Goal: Information Seeking & Learning: Learn about a topic

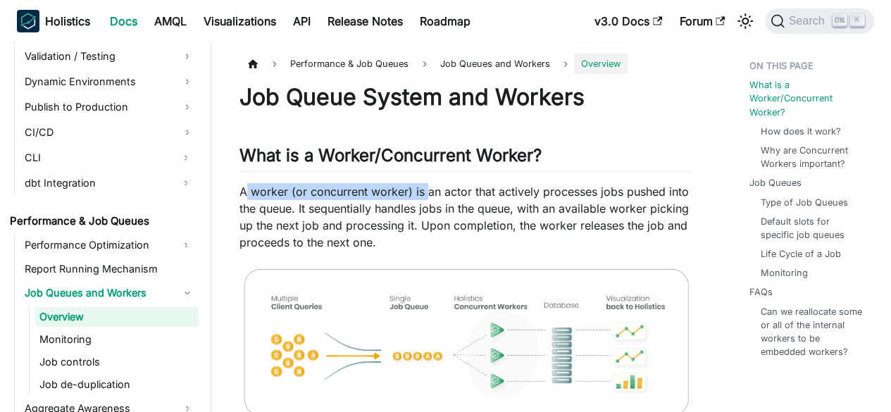
drag, startPoint x: 246, startPoint y: 187, endPoint x: 425, endPoint y: 196, distance: 179.8
click at [425, 196] on p "A worker (or concurrent worker) is an actor that actively processes jobs pushed…" at bounding box center [465, 217] width 453 height 68
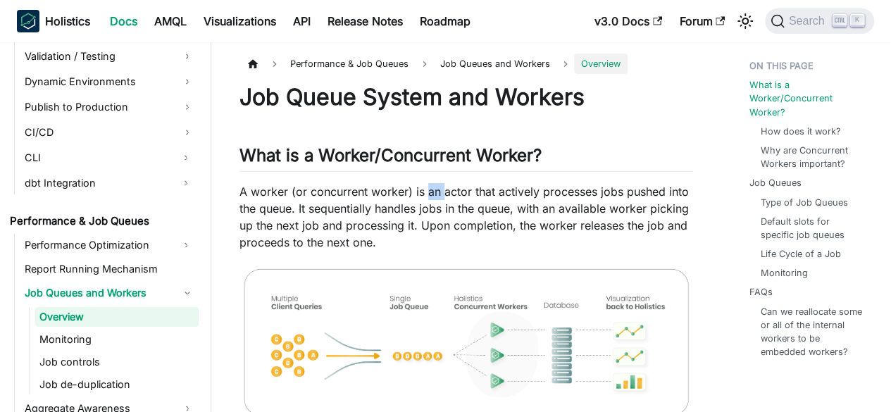
click at [425, 196] on p "A worker (or concurrent worker) is an actor that actively processes jobs pushed…" at bounding box center [465, 217] width 453 height 68
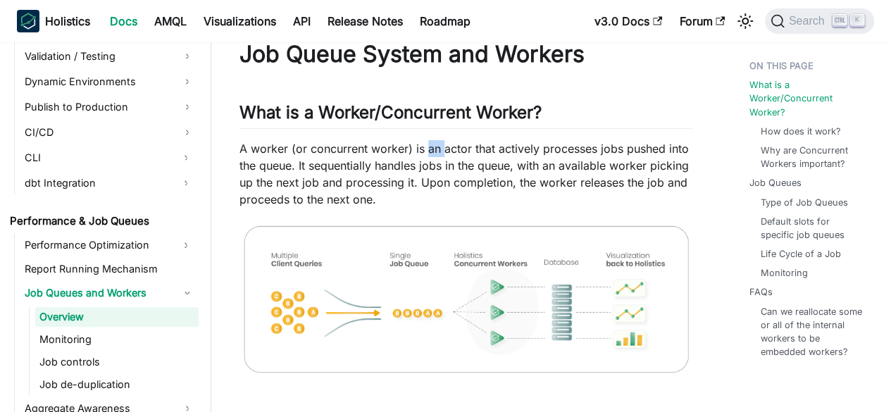
scroll to position [42, 0]
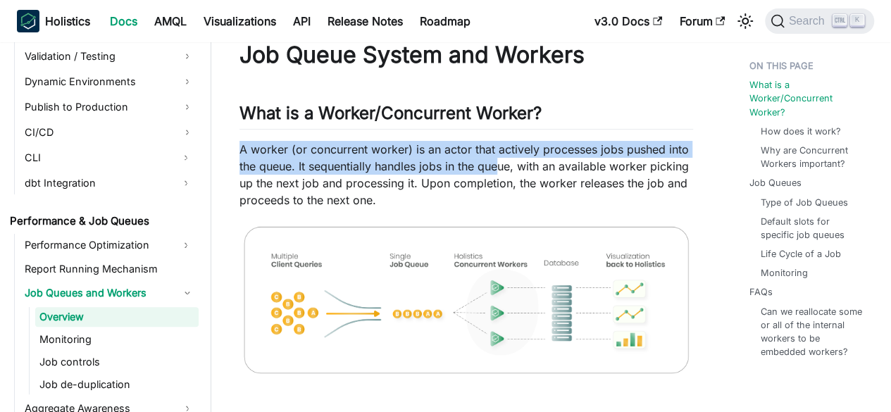
drag, startPoint x: 238, startPoint y: 153, endPoint x: 498, endPoint y: 168, distance: 260.9
click at [498, 168] on p "A worker (or concurrent worker) is an actor that actively processes jobs pushed…" at bounding box center [465, 175] width 453 height 68
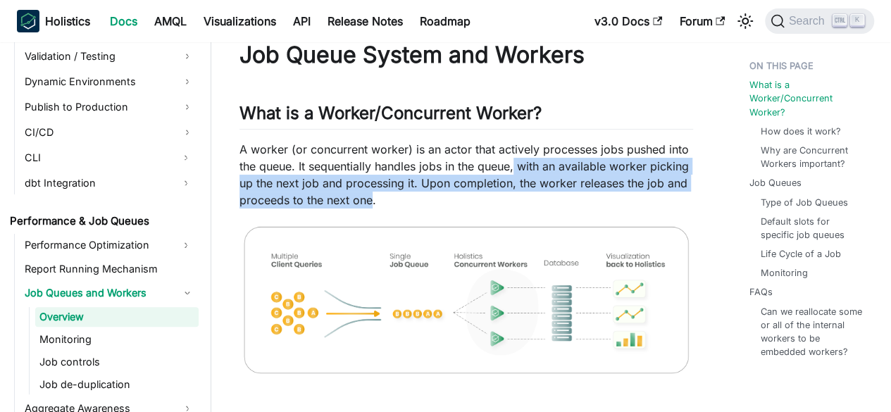
drag, startPoint x: 515, startPoint y: 166, endPoint x: 372, endPoint y: 206, distance: 148.9
click at [372, 206] on p "A worker (or concurrent worker) is an actor that actively processes jobs pushed…" at bounding box center [465, 175] width 453 height 68
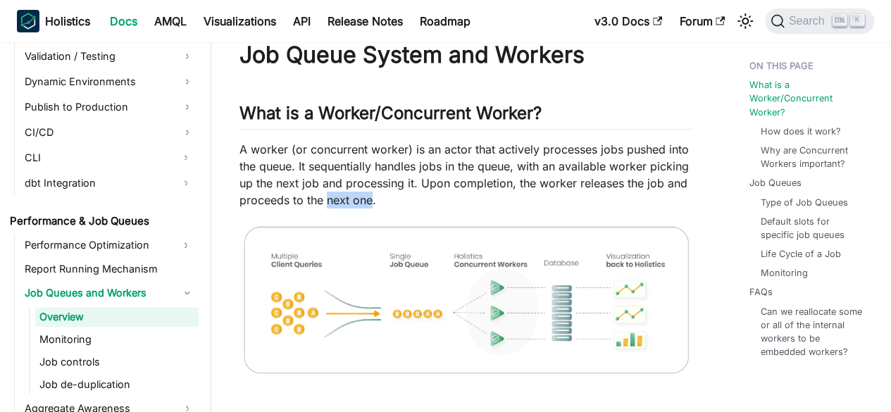
drag, startPoint x: 372, startPoint y: 206, endPoint x: 328, endPoint y: 194, distance: 45.3
click at [328, 194] on p "A worker (or concurrent worker) is an actor that actively processes jobs pushed…" at bounding box center [465, 175] width 453 height 68
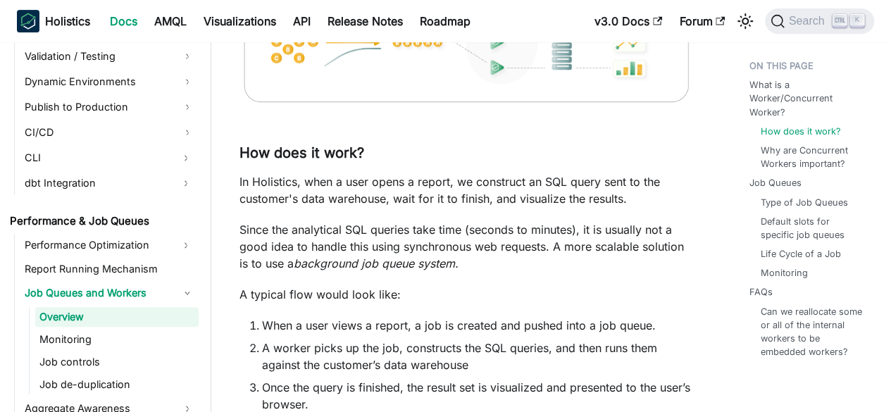
scroll to position [371, 0]
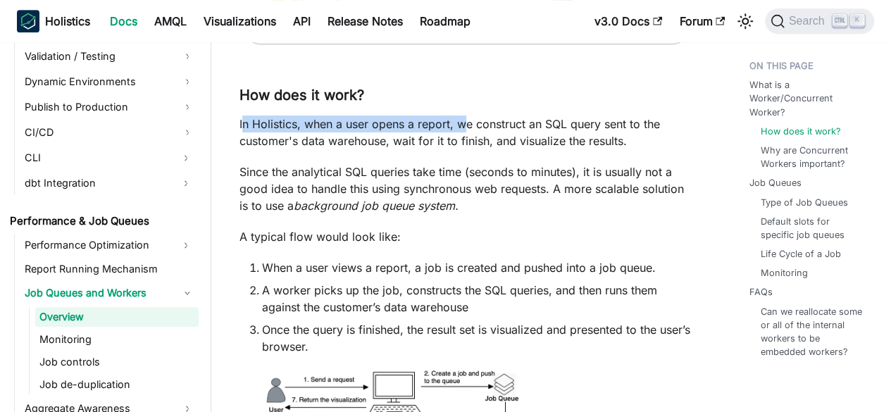
drag, startPoint x: 244, startPoint y: 127, endPoint x: 465, endPoint y: 115, distance: 221.4
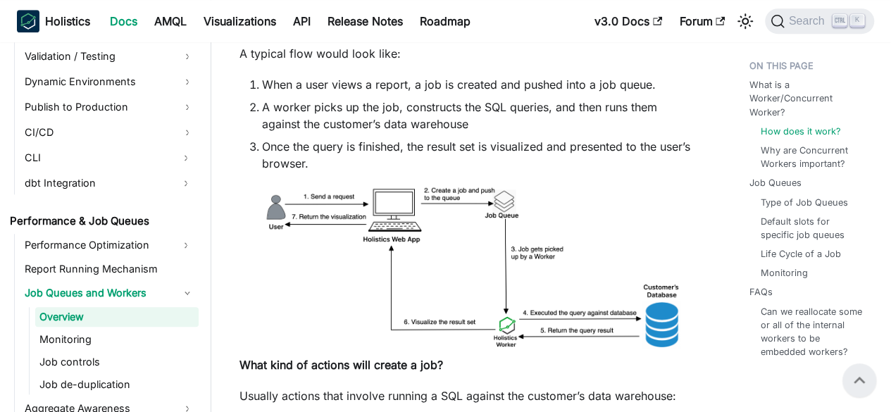
scroll to position [556, 0]
